Goal: Task Accomplishment & Management: Complete application form

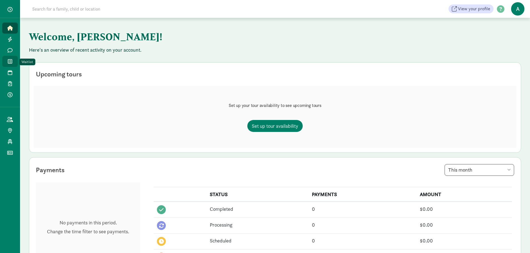
click at [13, 61] on span "Waitlist" at bounding box center [13, 61] width 0 height 7
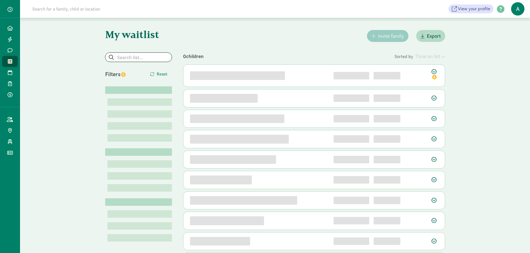
click at [148, 54] on input "search" at bounding box center [138, 57] width 66 height 9
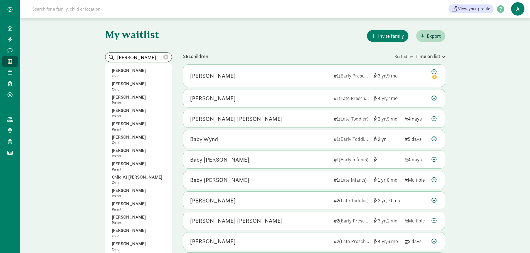
type input "oliver kim"
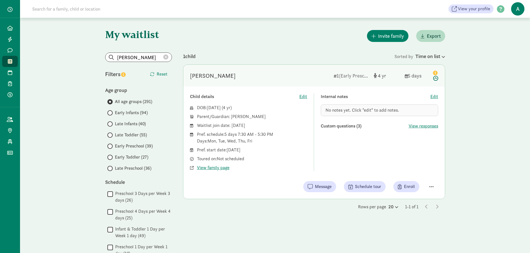
click at [220, 168] on span "View family page" at bounding box center [213, 168] width 33 height 7
click at [405, 185] on span "Enroll" at bounding box center [409, 187] width 11 height 7
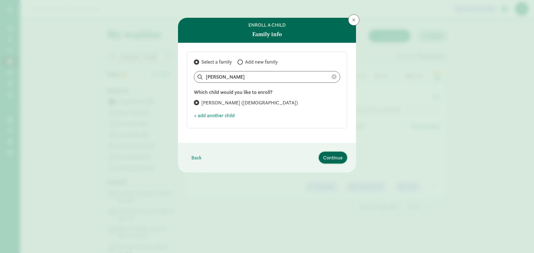
click at [329, 156] on span "Continue" at bounding box center [332, 158] width 19 height 8
select select "8"
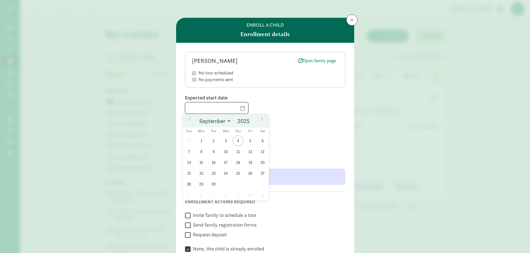
click at [207, 112] on input "text" at bounding box center [216, 108] width 63 height 11
click at [202, 150] on span "8" at bounding box center [201, 151] width 11 height 11
type input "[DATE]"
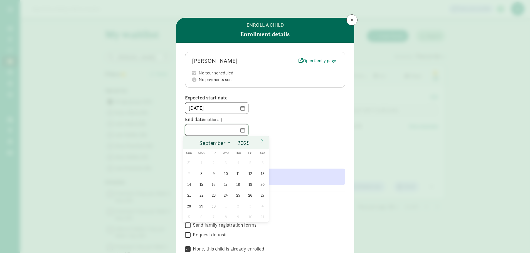
click at [212, 129] on input "text" at bounding box center [216, 130] width 63 height 11
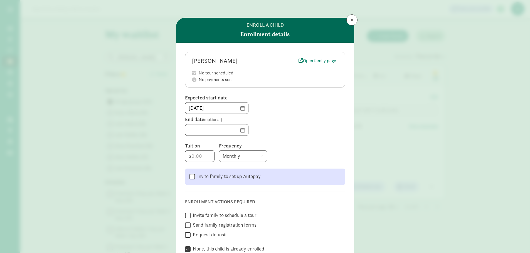
click at [284, 132] on div at bounding box center [265, 130] width 160 height 12
click at [350, 20] on span at bounding box center [351, 20] width 3 height 4
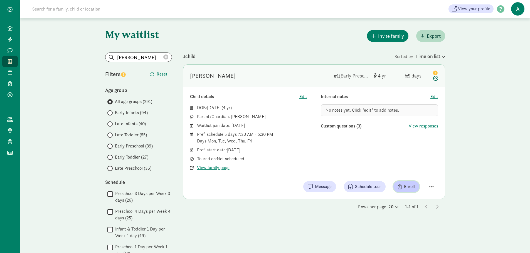
click at [404, 188] on span "Enroll" at bounding box center [409, 187] width 11 height 7
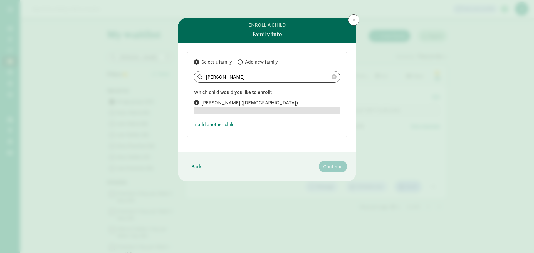
radio input "true"
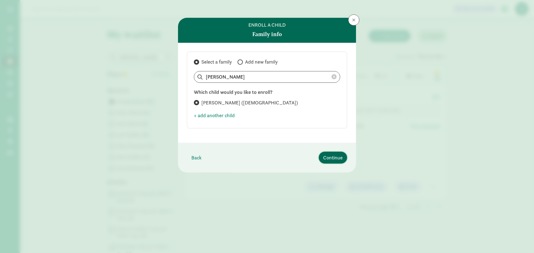
click at [331, 160] on span "Continue" at bounding box center [332, 158] width 19 height 8
select select "8"
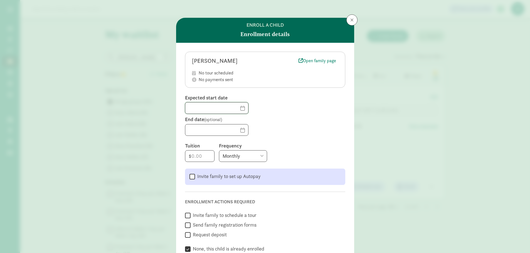
click at [213, 109] on input "text" at bounding box center [216, 108] width 63 height 11
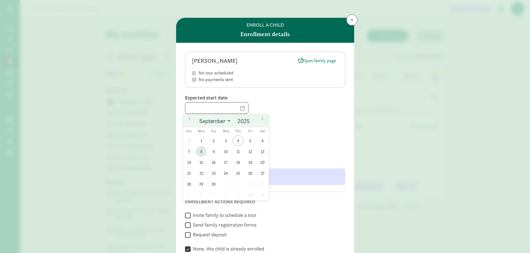
click at [204, 151] on span "8" at bounding box center [201, 151] width 11 height 11
type input "09/08/2025"
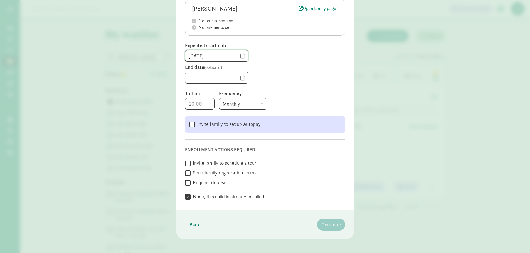
scroll to position [56, 0]
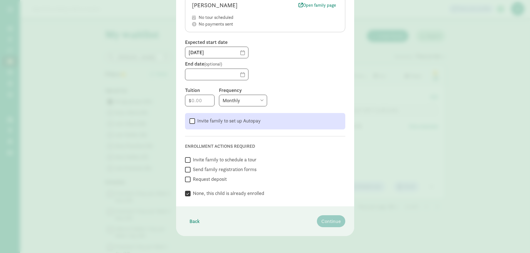
click at [207, 178] on label "Request deposit" at bounding box center [209, 179] width 36 height 7
click at [191, 178] on input "Request deposit" at bounding box center [188, 180] width 6 height 8
checkbox input "true"
checkbox input "false"
click at [194, 100] on input "number" at bounding box center [199, 100] width 29 height 11
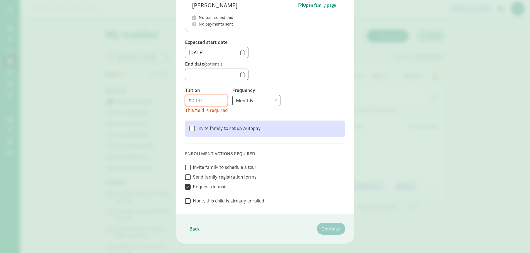
click at [252, 101] on select "Monthly Weekly Every two weeks Annually" at bounding box center [256, 101] width 48 height 12
click at [253, 100] on select "Monthly Weekly Every two weeks Annually" at bounding box center [256, 101] width 48 height 12
click at [308, 97] on div "Monthly Weekly Every two weeks Annually" at bounding box center [288, 101] width 113 height 12
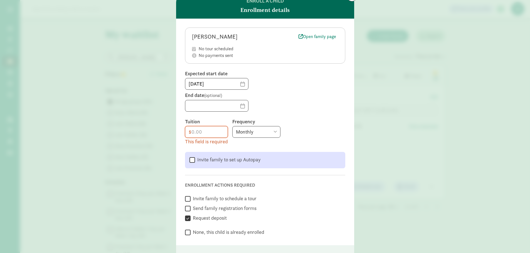
scroll to position [0, 0]
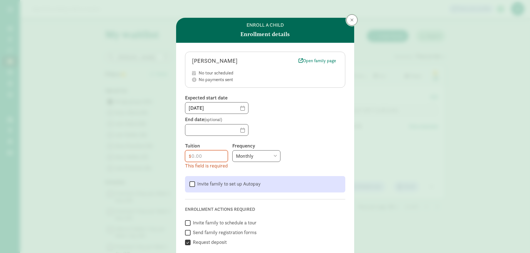
click at [348, 21] on button at bounding box center [351, 19] width 11 height 11
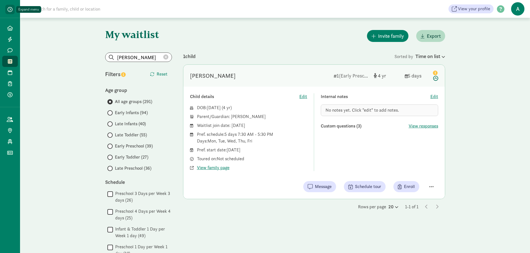
click at [10, 7] on span "button" at bounding box center [10, 9] width 5 height 5
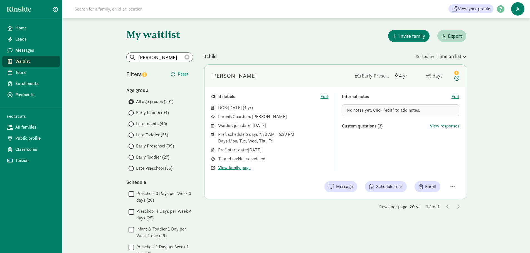
click at [29, 83] on span "Enrollments" at bounding box center [35, 83] width 40 height 7
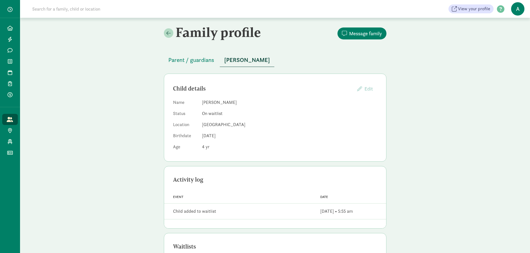
scroll to position [52, 0]
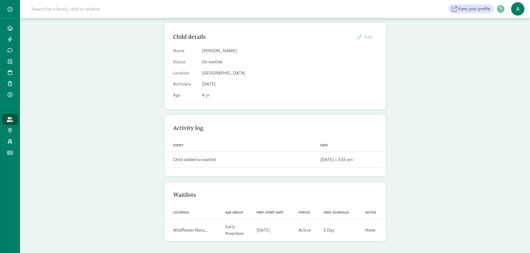
click at [196, 80] on dl "Name Oliver Kim Status On waitlist Location Wildflower Nature School Birthdate …" at bounding box center [275, 74] width 204 height 53
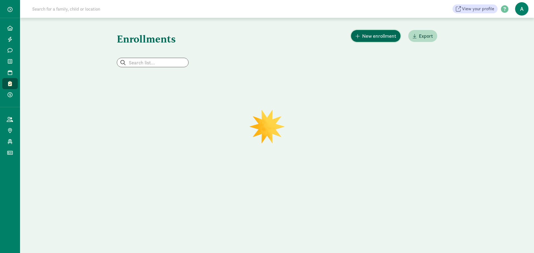
click at [374, 38] on span "New enrollment" at bounding box center [379, 36] width 34 height 8
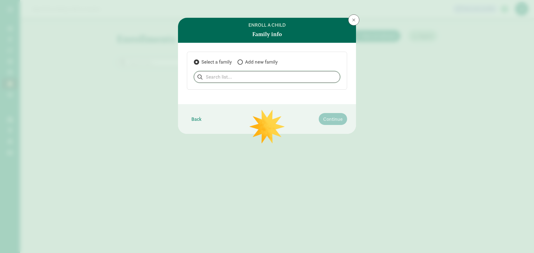
click at [244, 79] on input "search" at bounding box center [267, 76] width 146 height 11
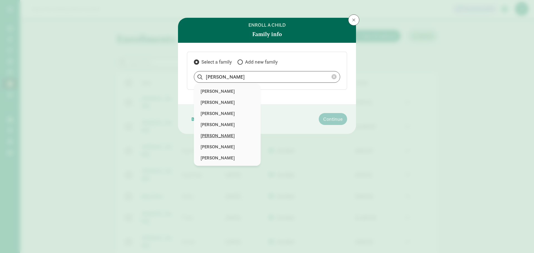
click at [216, 134] on p "[PERSON_NAME]" at bounding box center [227, 136] width 53 height 7
type input "Oliver Kim"
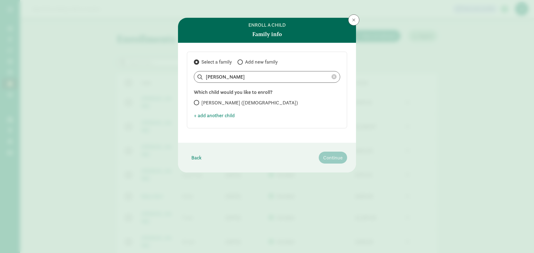
click at [197, 100] on label "Oliver Kim (4 years old)" at bounding box center [267, 103] width 146 height 7
click at [197, 101] on input "Oliver Kim (4 years old)" at bounding box center [196, 103] width 4 height 4
radio input "true"
click at [329, 159] on span "Continue" at bounding box center [332, 158] width 19 height 8
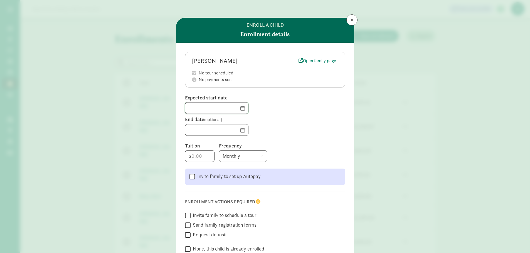
click at [209, 110] on input "text" at bounding box center [216, 108] width 63 height 11
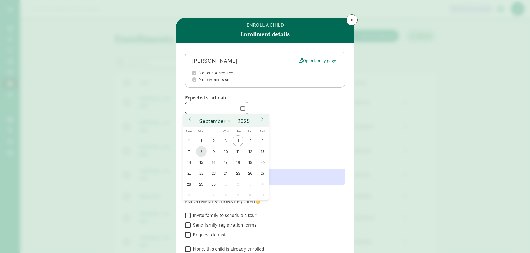
click at [203, 152] on span "8" at bounding box center [201, 151] width 11 height 11
type input "09/08/2025"
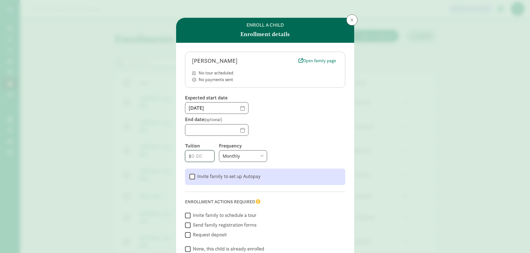
click at [202, 160] on input "number" at bounding box center [199, 156] width 29 height 11
type input "2102"
click at [298, 140] on form "Oliver Kim Open family page No tour scheduled No payments sent Expected start d…" at bounding box center [265, 153] width 160 height 202
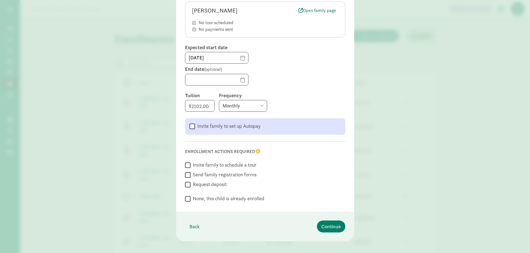
scroll to position [56, 0]
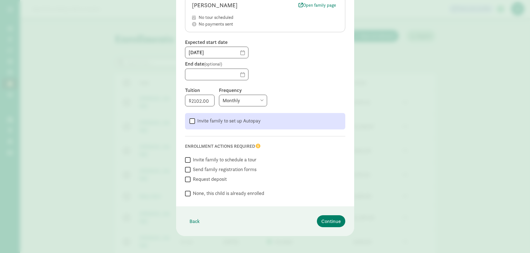
click at [206, 181] on label "Request deposit" at bounding box center [209, 179] width 36 height 7
click at [191, 181] on input "Request deposit" at bounding box center [188, 180] width 6 height 8
checkbox input "true"
click at [325, 222] on span "Continue" at bounding box center [330, 221] width 19 height 8
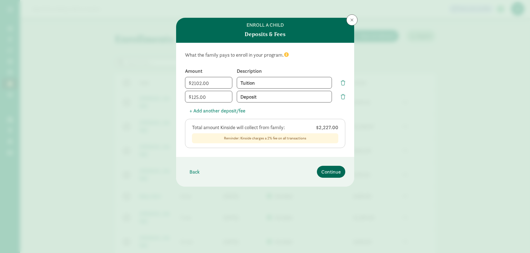
scroll to position [0, 0]
click at [345, 83] on span "button" at bounding box center [344, 82] width 7 height 5
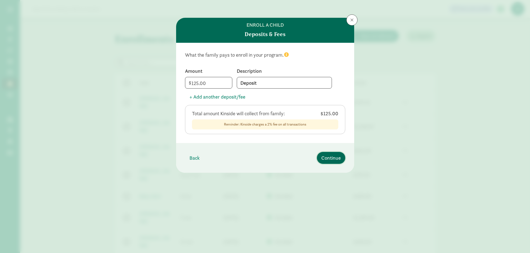
click at [329, 157] on span "Continue" at bounding box center [330, 158] width 19 height 8
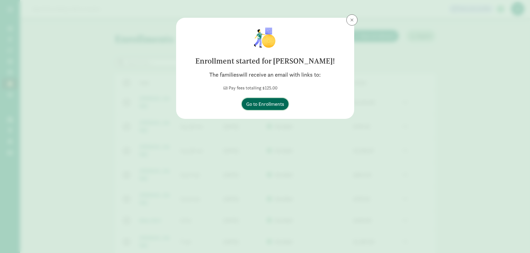
click at [271, 100] on span "Go to Enrollments" at bounding box center [265, 104] width 38 height 8
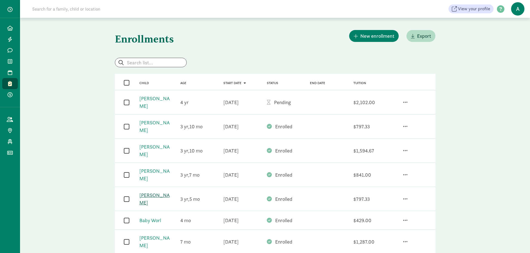
click at [146, 192] on link "Lonnie Stangroom" at bounding box center [154, 199] width 30 height 14
click at [146, 102] on link "Oliver Kim" at bounding box center [154, 102] width 30 height 14
click at [157, 144] on link "Idris Clark" at bounding box center [154, 151] width 30 height 14
click at [359, 36] on span "New enrollment" at bounding box center [374, 36] width 41 height 8
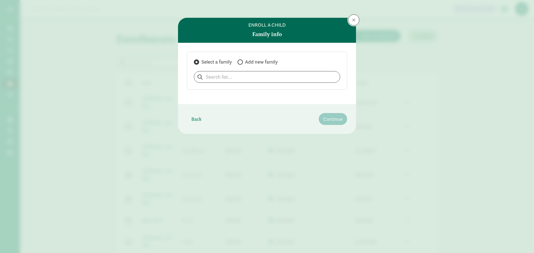
drag, startPoint x: 353, startPoint y: 17, endPoint x: 302, endPoint y: 52, distance: 61.8
click at [352, 18] on button at bounding box center [353, 19] width 11 height 11
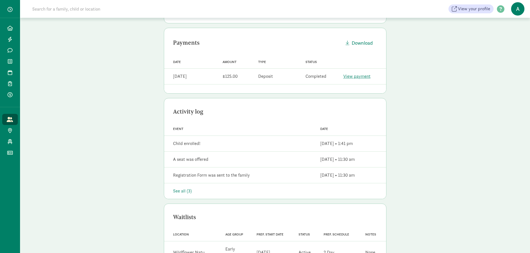
scroll to position [139, 0]
click at [183, 193] on div "See all (3)" at bounding box center [275, 190] width 204 height 7
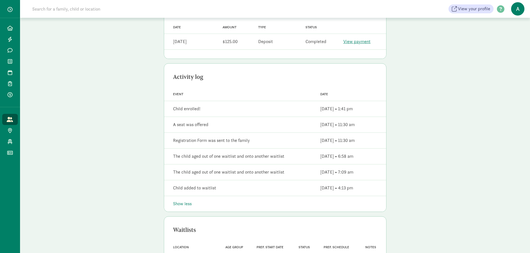
scroll to position [173, 0]
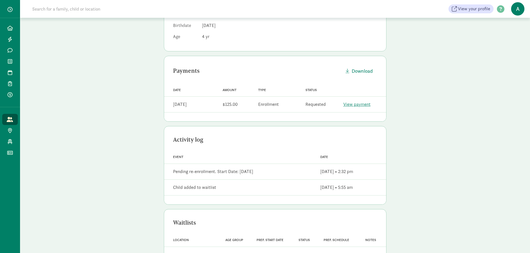
scroll to position [138, 0]
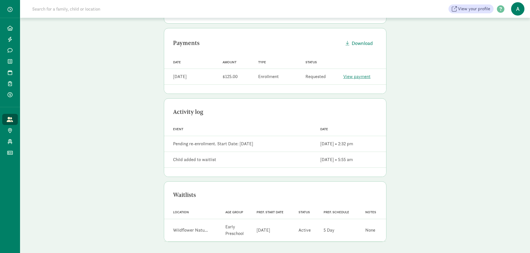
drag, startPoint x: 355, startPoint y: 159, endPoint x: 369, endPoint y: 158, distance: 13.1
click at [369, 158] on div "Date [DATE] • 5:55 am" at bounding box center [347, 159] width 73 height 11
click at [371, 158] on div "Date [DATE] • 5:55 am" at bounding box center [347, 159] width 73 height 11
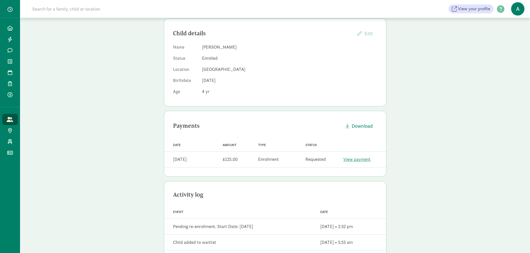
scroll to position [56, 0]
click at [8, 9] on span "button" at bounding box center [10, 9] width 5 height 5
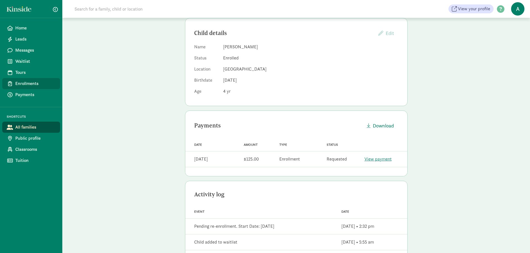
click at [16, 83] on span "Enrollments" at bounding box center [35, 83] width 40 height 7
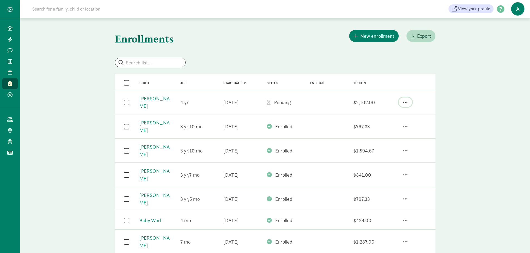
click at [404, 100] on span "button" at bounding box center [405, 102] width 4 height 5
click at [369, 70] on div "Edit enrollment" at bounding box center [381, 71] width 51 height 8
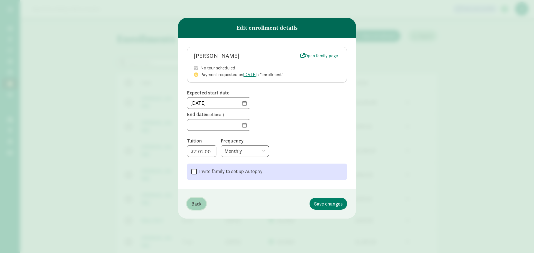
click at [197, 207] on span "Back" at bounding box center [196, 204] width 10 height 8
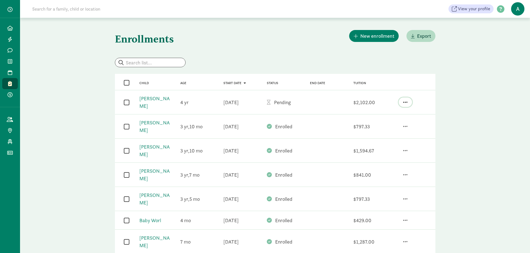
click at [406, 100] on span "button" at bounding box center [405, 102] width 4 height 5
click at [374, 69] on div "Edit enrollment" at bounding box center [381, 71] width 51 height 8
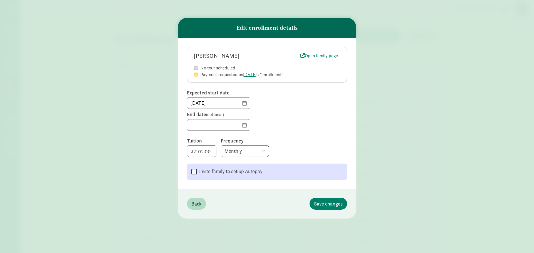
click at [216, 171] on label "Invite family to set up Autopay" at bounding box center [230, 171] width 66 height 7
click at [197, 171] on input "Invite family to set up Autopay" at bounding box center [194, 172] width 6 height 8
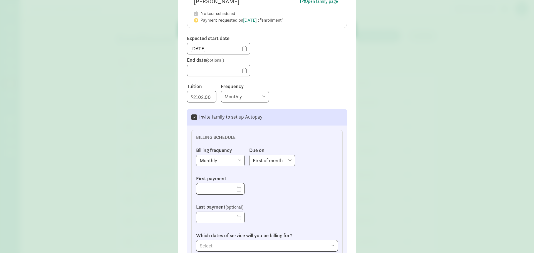
scroll to position [111, 0]
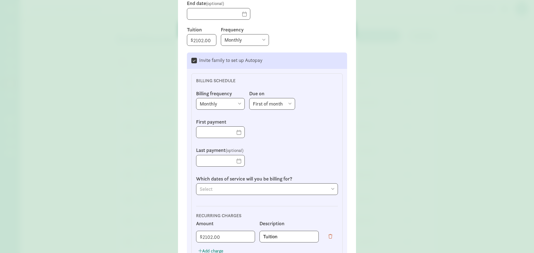
click at [194, 65] on div " Invite family to set up Autopay BILLING SCHEDULE Billing frequency Monthly We…" at bounding box center [267, 194] width 160 height 282
click at [193, 60] on input "Invite family to set up Autopay" at bounding box center [194, 61] width 6 height 8
checkbox input "false"
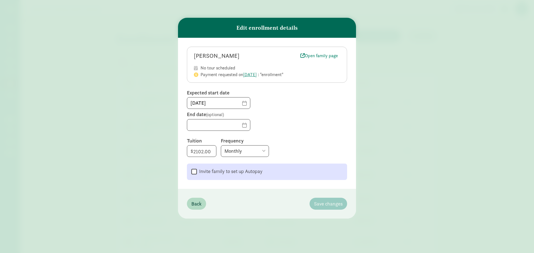
click at [127, 119] on div "Edit enrollment details Oliver Kim Open family page No tour scheduled Payment r…" at bounding box center [267, 126] width 534 height 253
click at [196, 205] on span "Back" at bounding box center [196, 204] width 10 height 8
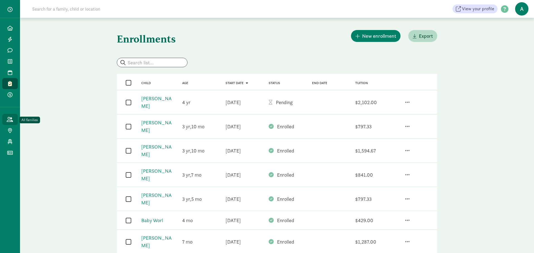
click at [9, 121] on icon at bounding box center [10, 119] width 6 height 5
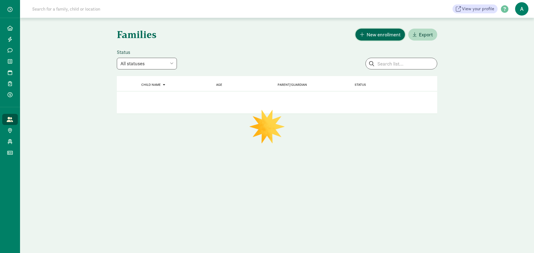
click at [387, 36] on span "New enrollment" at bounding box center [384, 35] width 34 height 8
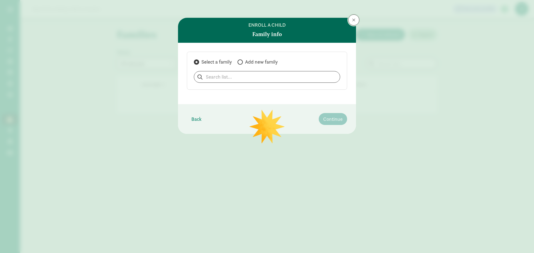
click at [354, 23] on button at bounding box center [353, 19] width 11 height 11
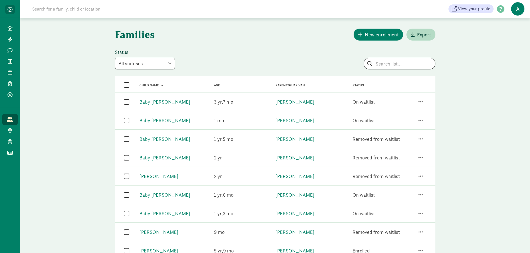
click at [12, 10] on span "button" at bounding box center [10, 9] width 5 height 5
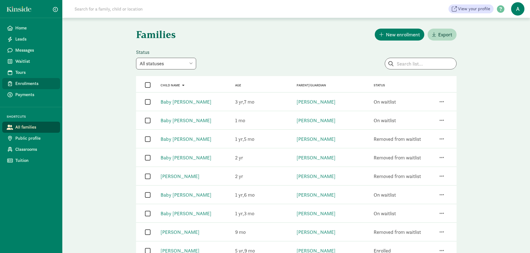
click at [33, 82] on span "Enrollments" at bounding box center [35, 83] width 40 height 7
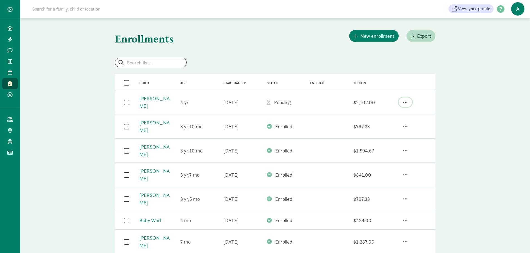
click at [406, 102] on span "button" at bounding box center [405, 102] width 4 height 5
drag, startPoint x: 470, startPoint y: 110, endPoint x: 366, endPoint y: 127, distance: 105.7
click at [404, 124] on span "button" at bounding box center [405, 126] width 4 height 5
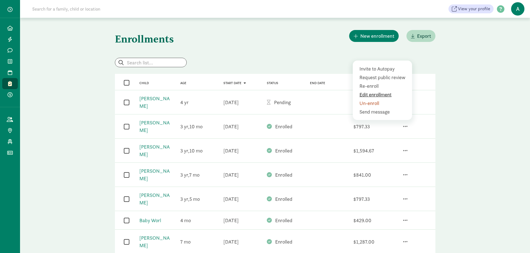
click at [366, 91] on div "Edit enrollment" at bounding box center [383, 95] width 48 height 8
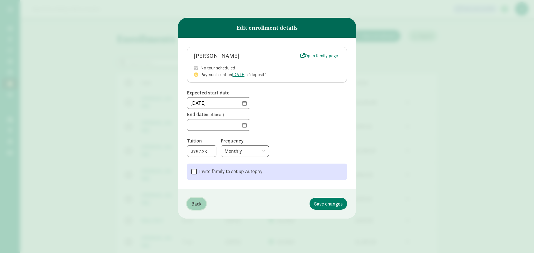
click at [200, 205] on span "Back" at bounding box center [196, 204] width 10 height 8
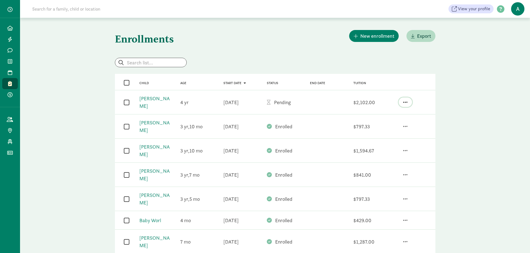
click at [406, 100] on span "button" at bounding box center [405, 102] width 4 height 5
click at [375, 75] on div "Cancel enrollment offer" at bounding box center [381, 79] width 51 height 8
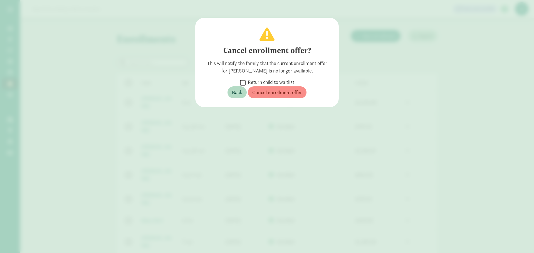
click at [241, 81] on input "Return child to waitlist" at bounding box center [243, 83] width 6 height 8
checkbox input "true"
click at [270, 93] on span "Cancel enrollment offer" at bounding box center [277, 93] width 50 height 8
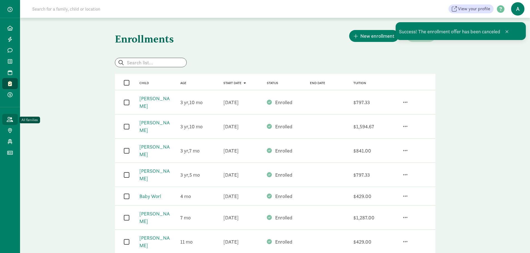
click at [12, 120] on icon at bounding box center [10, 119] width 6 height 5
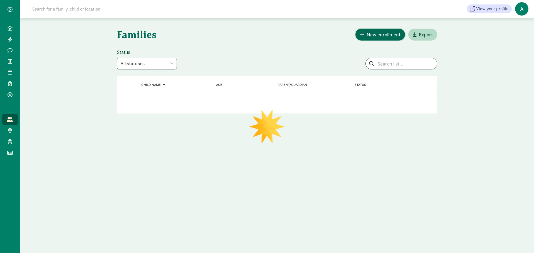
click at [369, 38] on span "New enrollment" at bounding box center [384, 35] width 34 height 8
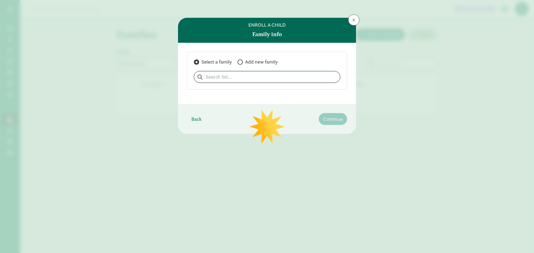
click at [276, 77] on input "search" at bounding box center [267, 76] width 146 height 11
click at [233, 79] on input "[PERSON_NAME]" at bounding box center [265, 76] width 146 height 11
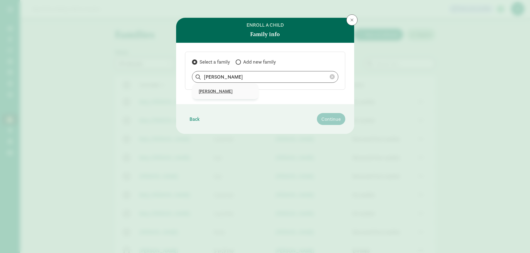
click at [218, 91] on p "[PERSON_NAME]" at bounding box center [225, 91] width 53 height 7
type input "[PERSON_NAME]"
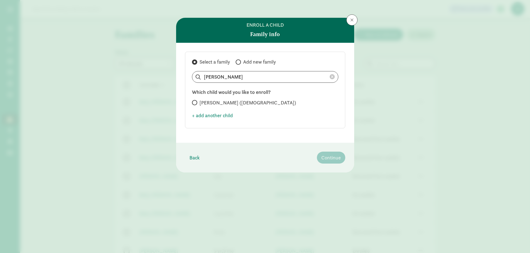
click at [236, 101] on span "Oliver Kim (4 years old)" at bounding box center [247, 103] width 97 height 7
click at [196, 101] on input "Oliver Kim (4 years old)" at bounding box center [194, 103] width 4 height 4
radio input "true"
click at [325, 156] on span "Continue" at bounding box center [330, 158] width 19 height 8
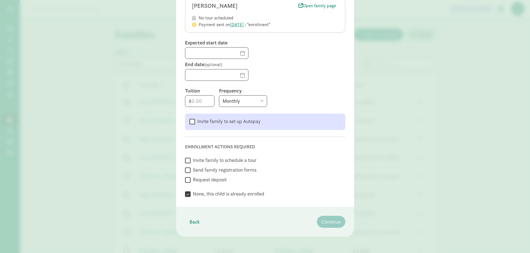
scroll to position [56, 0]
click at [235, 169] on label "Send family registration forms" at bounding box center [224, 169] width 66 height 7
click at [191, 169] on input "Send family registration forms" at bounding box center [188, 170] width 6 height 8
checkbox input "true"
checkbox input "false"
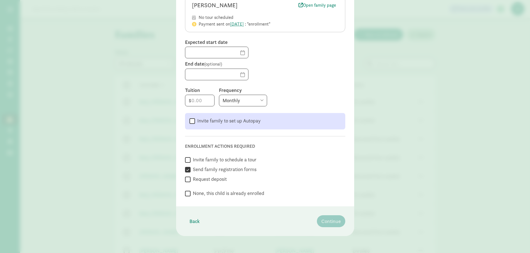
click at [212, 177] on label "Request deposit" at bounding box center [209, 179] width 36 height 7
click at [191, 177] on input "Request deposit" at bounding box center [188, 180] width 6 height 8
checkbox input "true"
click at [201, 51] on input "text" at bounding box center [216, 52] width 63 height 11
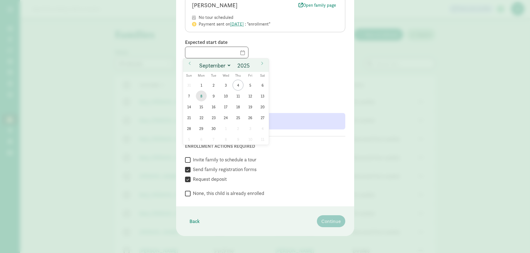
click at [201, 94] on span "8" at bounding box center [201, 96] width 11 height 11
type input "[DATE]"
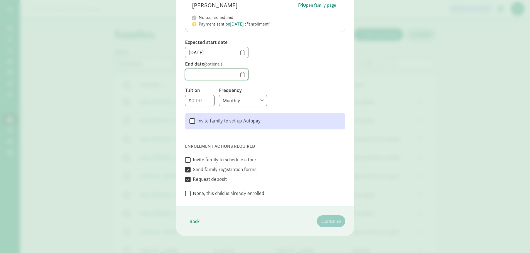
click at [198, 73] on input "text" at bounding box center [216, 74] width 63 height 11
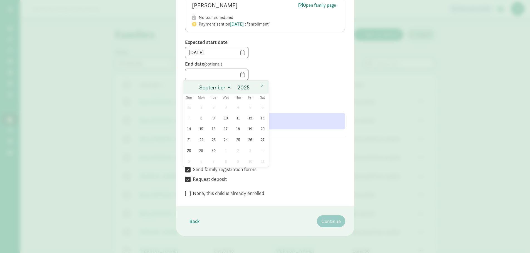
click at [305, 76] on div at bounding box center [265, 75] width 160 height 12
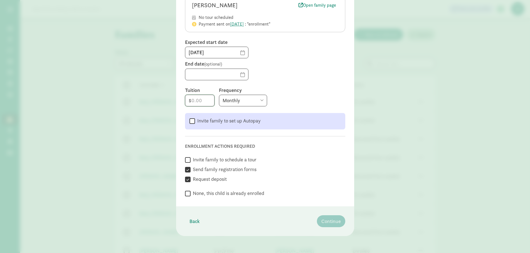
click at [208, 100] on input "number" at bounding box center [199, 100] width 29 height 11
type input "2102"
click at [326, 221] on span "Continue" at bounding box center [330, 222] width 19 height 8
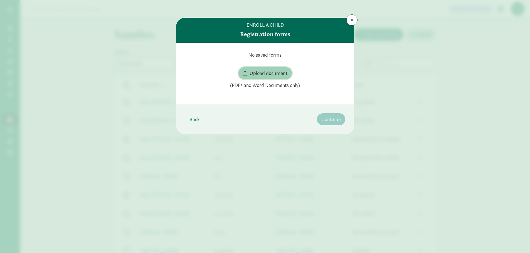
click at [272, 71] on span "Upload document" at bounding box center [268, 74] width 38 height 8
click at [350, 22] on button at bounding box center [351, 19] width 11 height 11
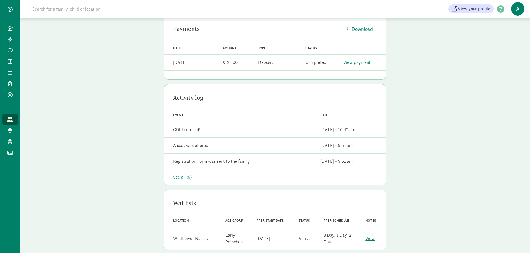
scroll to position [167, 0]
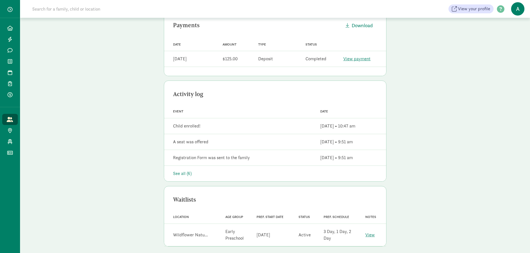
click at [182, 174] on div "See all (6)" at bounding box center [275, 173] width 204 height 7
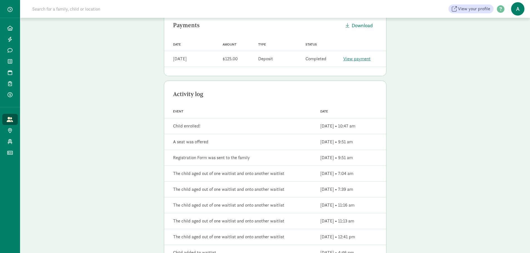
click at [296, 162] on div "Event Registration Form was sent to the family" at bounding box center [238, 157] width 145 height 11
click at [233, 158] on div "Registration Form was sent to the family" at bounding box center [211, 158] width 77 height 7
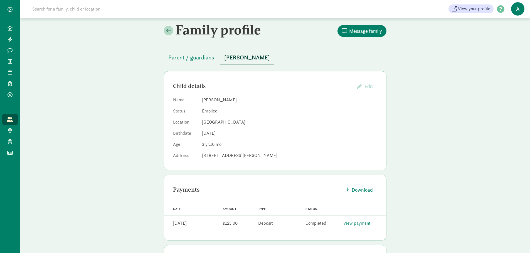
scroll to position [0, 0]
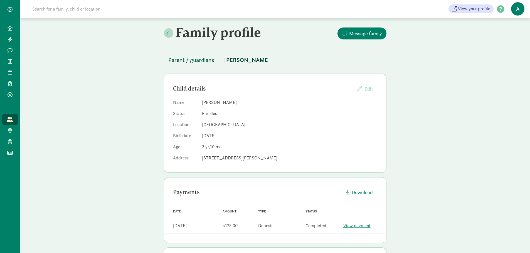
click at [203, 61] on span "Parent / guardians" at bounding box center [191, 60] width 46 height 9
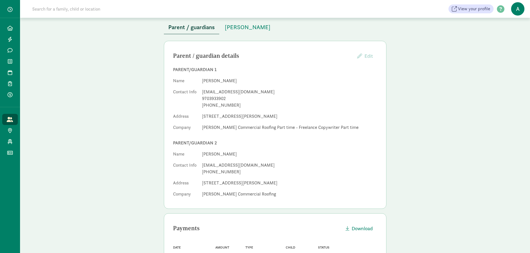
scroll to position [26, 0]
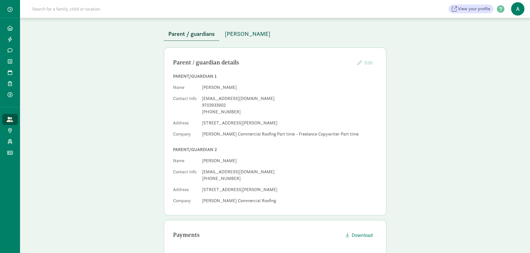
click at [238, 30] on span "[PERSON_NAME]" at bounding box center [248, 33] width 46 height 9
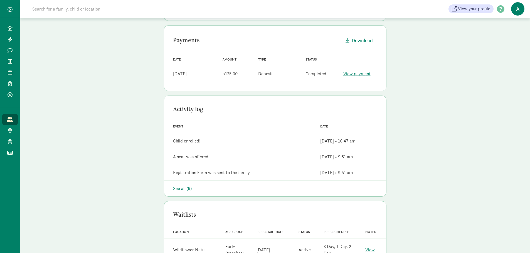
scroll to position [172, 0]
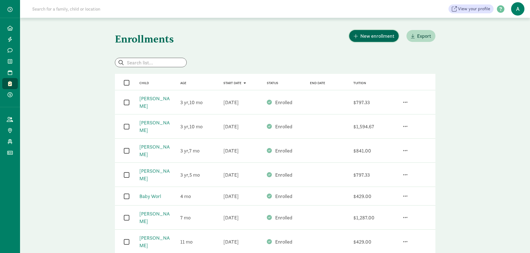
click at [377, 35] on span "New enrollment" at bounding box center [377, 36] width 34 height 8
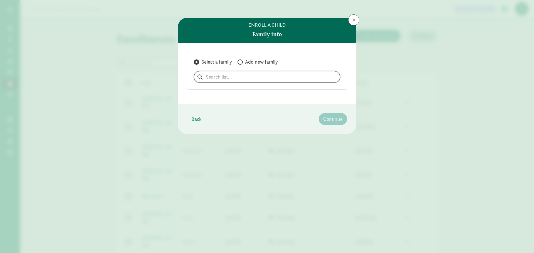
click at [269, 78] on input "search" at bounding box center [267, 76] width 146 height 11
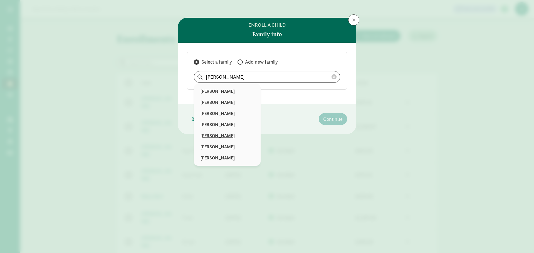
click at [215, 135] on p "[PERSON_NAME]" at bounding box center [227, 136] width 53 height 7
type input "[PERSON_NAME]"
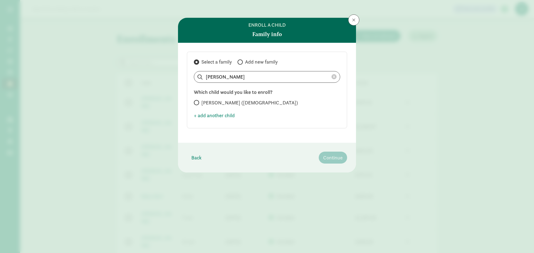
click at [236, 102] on span "[PERSON_NAME] ([DEMOGRAPHIC_DATA])" at bounding box center [249, 103] width 97 height 7
click at [197, 102] on input "[PERSON_NAME] ([DEMOGRAPHIC_DATA])" at bounding box center [196, 103] width 4 height 4
radio input "true"
click at [328, 159] on span "Continue" at bounding box center [332, 158] width 19 height 8
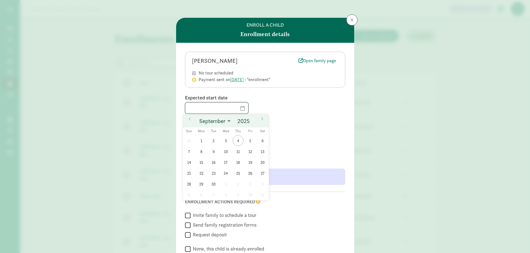
click at [214, 107] on input "text" at bounding box center [216, 108] width 63 height 11
click at [200, 149] on span "8" at bounding box center [201, 151] width 11 height 11
type input "[DATE]"
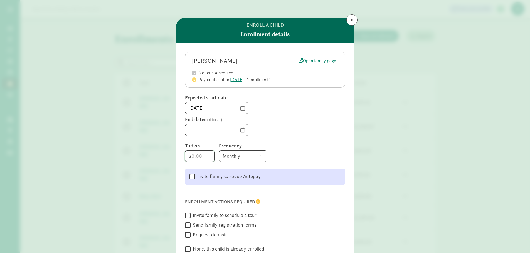
click at [190, 158] on input "number" at bounding box center [199, 156] width 29 height 11
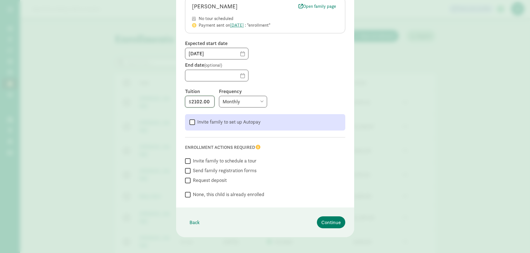
scroll to position [56, 0]
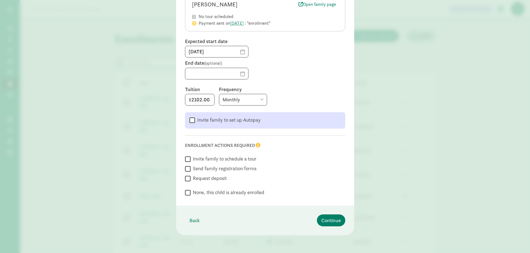
type input "2102"
click at [211, 177] on label "Request deposit" at bounding box center [209, 178] width 36 height 7
click at [191, 177] on input "Request deposit" at bounding box center [188, 179] width 6 height 8
checkbox input "true"
click at [331, 221] on span "Continue" at bounding box center [330, 221] width 19 height 8
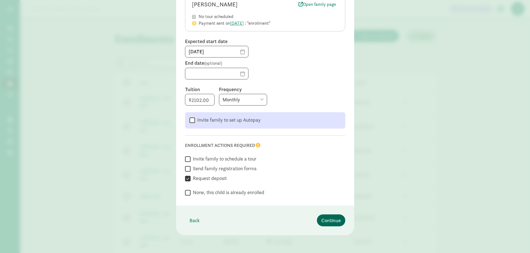
scroll to position [0, 0]
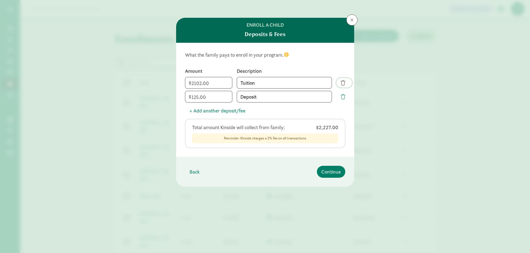
click at [342, 83] on span "button" at bounding box center [343, 82] width 4 height 5
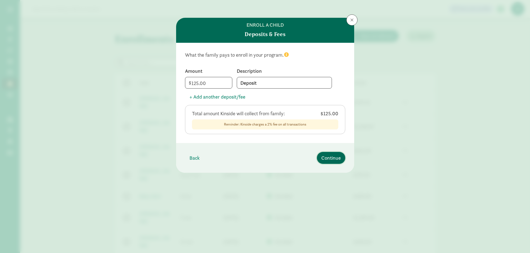
click at [333, 157] on span "Continue" at bounding box center [330, 158] width 19 height 8
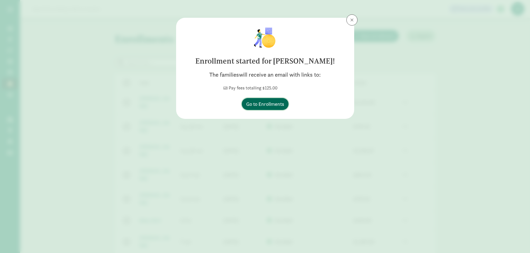
click at [262, 103] on span "Go to Enrollments" at bounding box center [265, 104] width 38 height 8
